Goal: Task Accomplishment & Management: Manage account settings

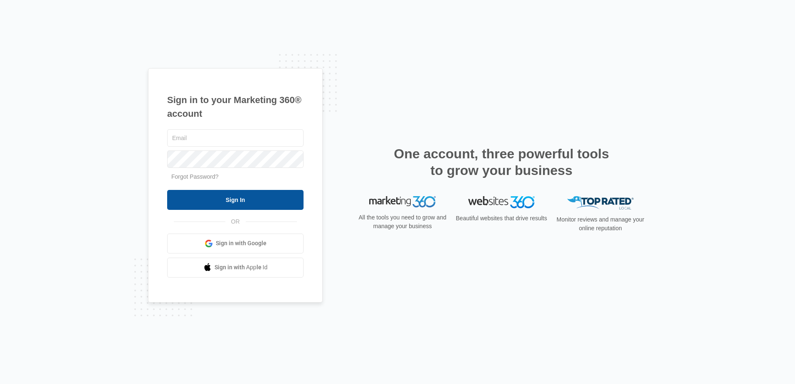
type input "[EMAIL_ADDRESS][DOMAIN_NAME]"
click at [238, 196] on input "Sign In" at bounding box center [235, 200] width 136 height 20
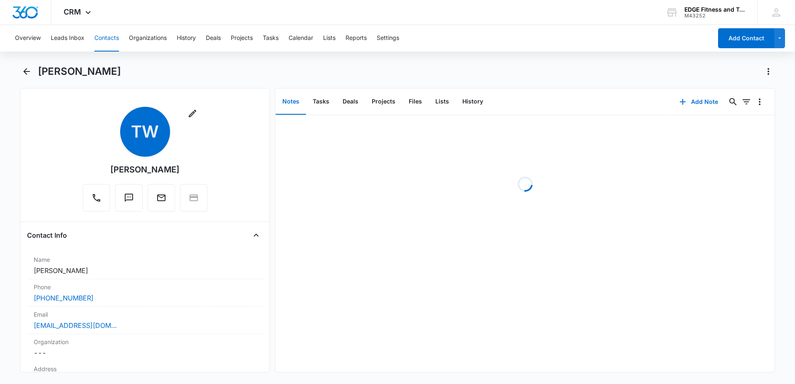
click at [104, 39] on button "Contacts" at bounding box center [106, 38] width 25 height 27
